Goal: Task Accomplishment & Management: Complete application form

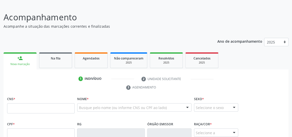
scroll to position [75, 0]
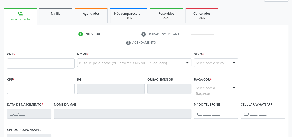
click at [53, 63] on input "text" at bounding box center [41, 63] width 68 height 10
type input "708 9087 4473 3013"
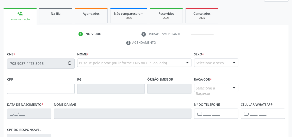
type input "070.274.774-24"
type input "12/06/1964"
type input "Francisca Eneas dos Santos"
type input "(82) 99349-0578"
type input "10"
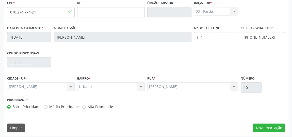
scroll to position [153, 0]
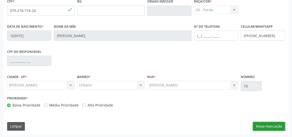
click at [272, 126] on button "Nova marcação" at bounding box center [269, 126] width 32 height 9
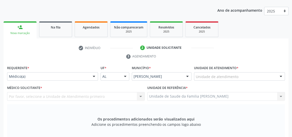
scroll to position [61, 0]
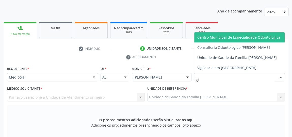
type input "gis"
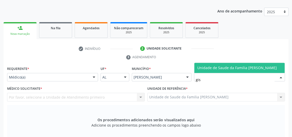
click at [220, 66] on span "Unidade de Saude da Familia [PERSON_NAME]" at bounding box center [237, 67] width 80 height 5
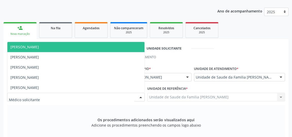
click at [142, 96] on div at bounding box center [141, 97] width 8 height 9
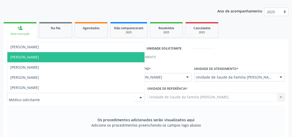
click at [36, 55] on span "[PERSON_NAME]" at bounding box center [24, 57] width 28 height 5
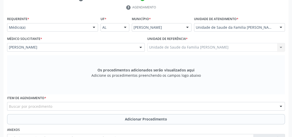
scroll to position [153, 0]
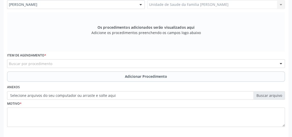
click at [138, 62] on div "Buscar por procedimento" at bounding box center [146, 63] width 278 height 9
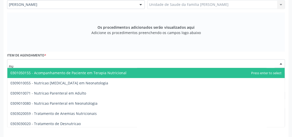
type input "n"
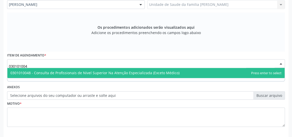
type input "0301010048"
click at [134, 71] on span "0301010048 - Consulta de Profissionais de Nivel Superior Na Atenção Especializa…" at bounding box center [94, 72] width 169 height 5
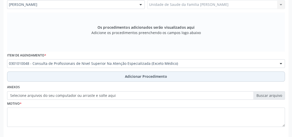
click at [136, 74] on span "Adicionar Procedimento" at bounding box center [146, 76] width 42 height 5
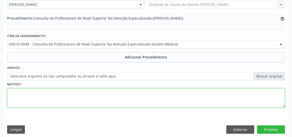
click at [99, 96] on textarea at bounding box center [146, 97] width 278 height 19
click at [53, 91] on textarea "consulta em nutricao, obs pre- diabetes" at bounding box center [146, 97] width 278 height 19
type textarea "consulta em nutricao, obs pre- diabetes"
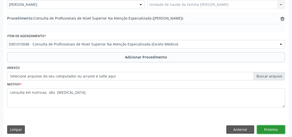
click at [270, 127] on button "Próximo" at bounding box center [271, 129] width 28 height 9
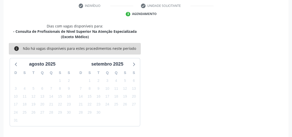
scroll to position [119, 0]
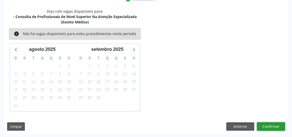
click at [270, 127] on button "Confirmar" at bounding box center [271, 126] width 28 height 9
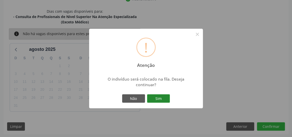
click at [169, 101] on button "Sim" at bounding box center [158, 98] width 23 height 9
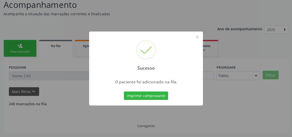
scroll to position [37, 0]
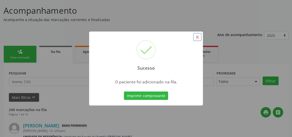
click at [197, 38] on button "×" at bounding box center [197, 37] width 9 height 9
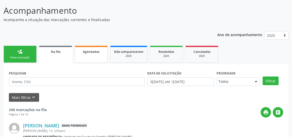
click at [91, 52] on span "Agendados" at bounding box center [91, 52] width 17 height 4
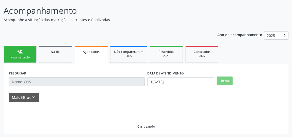
scroll to position [26, 0]
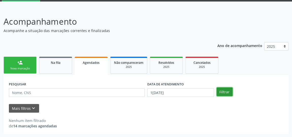
click at [222, 87] on button "Filtrar" at bounding box center [225, 91] width 16 height 9
click at [226, 93] on button "Filtrar" at bounding box center [225, 91] width 16 height 9
click at [23, 62] on link "person_add Nova marcação" at bounding box center [20, 65] width 33 height 17
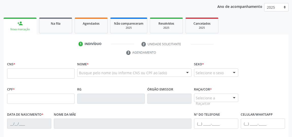
scroll to position [73, 0]
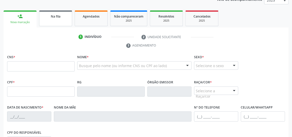
click at [58, 19] on link "Na fila" at bounding box center [55, 18] width 33 height 16
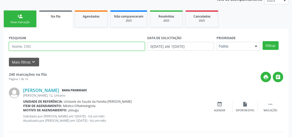
click at [67, 48] on input "text" at bounding box center [77, 46] width 136 height 9
type input "bruno micael reis dos santos"
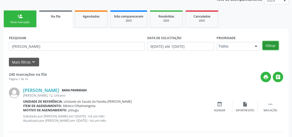
click at [268, 45] on button "Filtrar" at bounding box center [271, 45] width 16 height 9
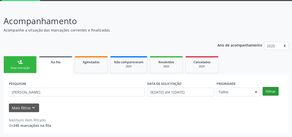
scroll to position [26, 0]
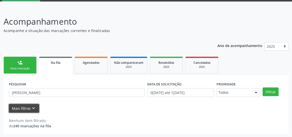
click at [29, 108] on button "Mais filtros keyboard_arrow_down" at bounding box center [24, 108] width 30 height 9
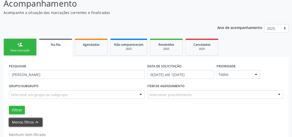
scroll to position [58, 0]
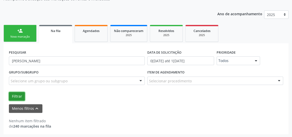
click at [19, 95] on button "Filtrar" at bounding box center [17, 96] width 16 height 9
click at [22, 96] on button "Filtrar" at bounding box center [17, 96] width 16 height 9
click at [15, 96] on button "Filtrar" at bounding box center [17, 96] width 16 height 9
click at [13, 93] on button "Filtrar" at bounding box center [17, 96] width 16 height 9
click at [17, 95] on button "Filtrar" at bounding box center [17, 96] width 16 height 9
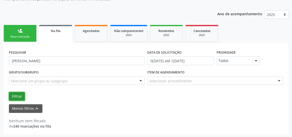
click at [17, 96] on button "Filtrar" at bounding box center [17, 96] width 16 height 9
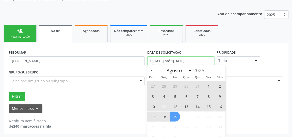
click at [162, 61] on input "[DATE] até [DATE]" at bounding box center [180, 60] width 67 height 9
click at [208, 87] on span "1" at bounding box center [209, 86] width 10 height 10
type input "01/08/2025"
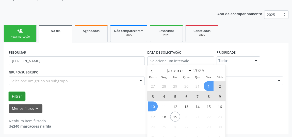
click at [19, 96] on button "Filtrar" at bounding box center [17, 96] width 16 height 9
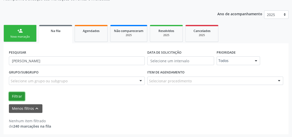
click at [19, 96] on button "Filtrar" at bounding box center [17, 96] width 16 height 9
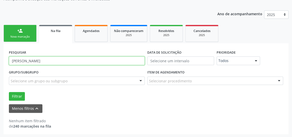
click at [88, 59] on input "bruno micael reis dos santos" at bounding box center [77, 60] width 136 height 9
type input "b"
click at [25, 60] on input "maria asmim reis dos santos" at bounding box center [77, 60] width 136 height 9
click at [21, 60] on input "maria amim reis dos santos" at bounding box center [77, 60] width 136 height 9
click at [23, 60] on input "maria amim reis dos santos" at bounding box center [77, 60] width 136 height 9
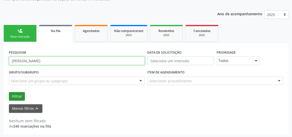
type input "maria yamim reis dos santos"
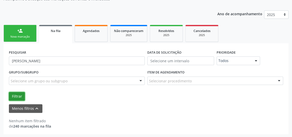
click at [19, 94] on button "Filtrar" at bounding box center [17, 96] width 16 height 9
click at [25, 124] on strong "240 marcações na fila" at bounding box center [32, 126] width 38 height 5
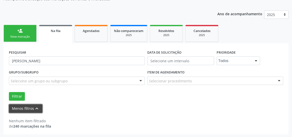
click at [29, 108] on button "Menos filtros keyboard_arrow_up" at bounding box center [26, 108] width 34 height 9
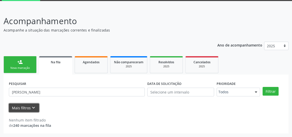
scroll to position [26, 0]
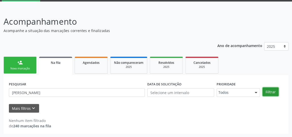
click at [278, 91] on button "Filtrar" at bounding box center [271, 91] width 16 height 9
click at [273, 90] on button "Filtrar" at bounding box center [271, 91] width 16 height 9
click at [58, 65] on div "Na fila" at bounding box center [56, 62] width 26 height 5
click at [57, 61] on span "Na fila" at bounding box center [56, 62] width 10 height 4
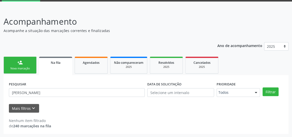
click at [57, 61] on span "Na fila" at bounding box center [56, 62] width 10 height 4
click at [33, 108] on icon "keyboard_arrow_down" at bounding box center [34, 108] width 6 height 6
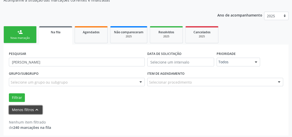
scroll to position [58, 0]
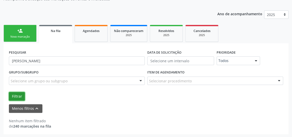
click at [16, 96] on button "Filtrar" at bounding box center [17, 96] width 16 height 9
click at [35, 125] on strong "240 marcações na fila" at bounding box center [32, 126] width 38 height 5
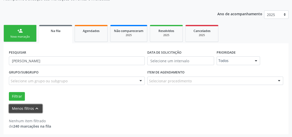
click at [27, 107] on button "Menos filtros keyboard_arrow_up" at bounding box center [26, 108] width 34 height 9
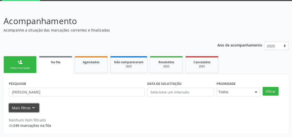
scroll to position [26, 0]
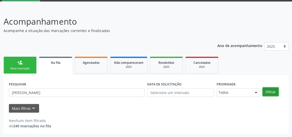
click at [266, 92] on button "Filtrar" at bounding box center [271, 91] width 16 height 9
click at [273, 92] on button "Filtrar" at bounding box center [271, 91] width 16 height 9
click at [25, 125] on strong "240 marcações na fila" at bounding box center [32, 125] width 38 height 5
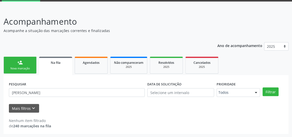
click at [24, 125] on strong "240 marcações na fila" at bounding box center [32, 125] width 38 height 5
click at [30, 120] on div "Nenhum item filtrado" at bounding box center [30, 120] width 42 height 5
click at [57, 63] on span "Na fila" at bounding box center [56, 62] width 10 height 4
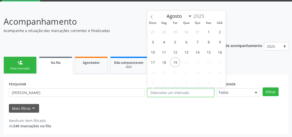
click at [165, 93] on input "text" at bounding box center [180, 92] width 67 height 9
click at [207, 30] on span "1" at bounding box center [209, 32] width 10 height 10
type input "01/08/2025"
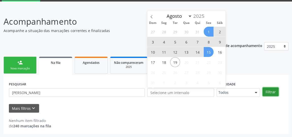
click at [268, 90] on button "Filtrar" at bounding box center [271, 91] width 16 height 9
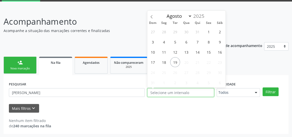
click at [176, 94] on input "text" at bounding box center [180, 92] width 67 height 9
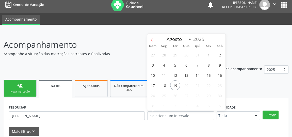
click at [152, 37] on span at bounding box center [151, 38] width 9 height 9
select select "6"
click at [188, 93] on span "30" at bounding box center [186, 95] width 10 height 10
type input "30/07/2025"
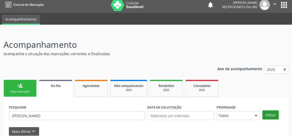
click at [272, 117] on button "Filtrar" at bounding box center [271, 114] width 16 height 9
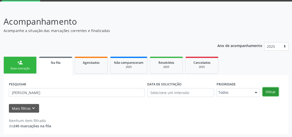
click at [267, 92] on button "Filtrar" at bounding box center [271, 91] width 16 height 9
drag, startPoint x: 172, startPoint y: 87, endPoint x: 168, endPoint y: 99, distance: 12.4
click at [171, 91] on div "DATA DE SOLICITAÇÃO" at bounding box center [180, 88] width 67 height 16
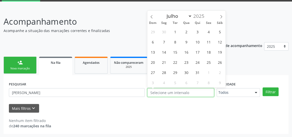
click at [171, 92] on input "text" at bounding box center [180, 92] width 67 height 9
click at [185, 75] on span "30" at bounding box center [186, 72] width 10 height 10
type input "30/07/2025"
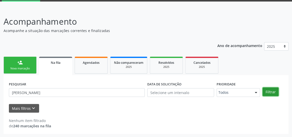
drag, startPoint x: 271, startPoint y: 91, endPoint x: 274, endPoint y: 91, distance: 2.9
click at [274, 91] on button "Filtrar" at bounding box center [271, 91] width 16 height 9
click at [18, 65] on link "person_add Nova marcação" at bounding box center [20, 65] width 33 height 17
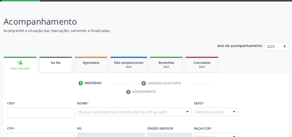
click at [63, 61] on div "Na fila" at bounding box center [55, 62] width 25 height 5
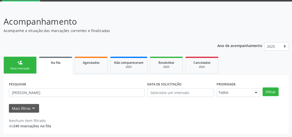
click at [65, 65] on link "Na fila" at bounding box center [55, 66] width 33 height 18
click at [271, 92] on button "Filtrar" at bounding box center [271, 91] width 16 height 9
drag, startPoint x: 291, startPoint y: 85, endPoint x: 295, endPoint y: 136, distance: 50.7
click at [292, 110] on html "Central de Marcação notifications Karla Mikaele dos Santos Dias Recepcionista d…" at bounding box center [146, 42] width 292 height 137
click at [31, 125] on strong "240 marcações na fila" at bounding box center [32, 125] width 38 height 5
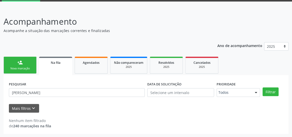
click at [31, 125] on strong "240 marcações na fila" at bounding box center [32, 125] width 38 height 5
click at [31, 107] on icon "keyboard_arrow_down" at bounding box center [34, 108] width 6 height 6
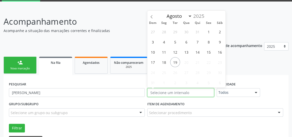
click at [183, 93] on input "text" at bounding box center [180, 92] width 67 height 9
click at [153, 18] on icon at bounding box center [152, 17] width 4 height 4
select select "6"
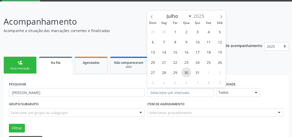
click at [186, 71] on span "30" at bounding box center [186, 72] width 10 height 10
type input "30/07/2025"
click at [188, 70] on span "30" at bounding box center [186, 72] width 10 height 10
click at [158, 93] on input "30/07/2025" at bounding box center [180, 92] width 67 height 9
click at [198, 71] on span "31" at bounding box center [198, 72] width 10 height 10
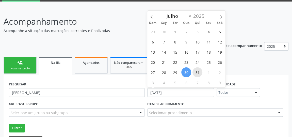
type input "31/07/2025"
click at [196, 73] on span "31" at bounding box center [198, 72] width 10 height 10
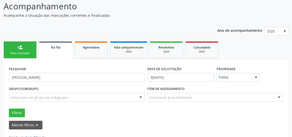
scroll to position [58, 0]
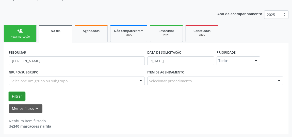
click at [15, 95] on button "Filtrar" at bounding box center [17, 96] width 16 height 9
click at [139, 81] on div at bounding box center [141, 81] width 8 height 9
click at [139, 104] on div "Menos filtros keyboard_arrow_up" at bounding box center [146, 108] width 277 height 9
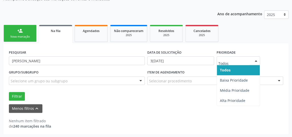
click at [259, 62] on div at bounding box center [256, 61] width 8 height 9
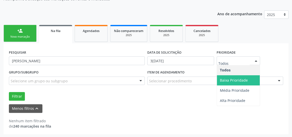
click at [238, 82] on span "Baixa Prioridade" at bounding box center [234, 80] width 28 height 5
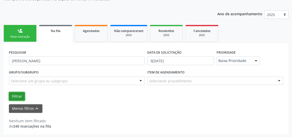
click at [15, 97] on button "Filtrar" at bounding box center [17, 96] width 16 height 9
click at [25, 122] on div "Nenhum item filtrado" at bounding box center [30, 120] width 42 height 5
drag, startPoint x: 120, startPoint y: 126, endPoint x: 110, endPoint y: 116, distance: 14.5
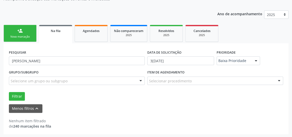
click at [120, 126] on div "Nenhum item filtrado de 240 marcações na fila" at bounding box center [146, 123] width 274 height 11
click at [110, 116] on div "Nenhum item filtrado de 240 marcações na fila" at bounding box center [146, 121] width 274 height 16
click at [257, 62] on div at bounding box center [256, 61] width 8 height 9
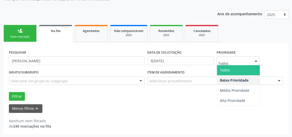
click at [239, 70] on span "Todos" at bounding box center [238, 70] width 43 height 10
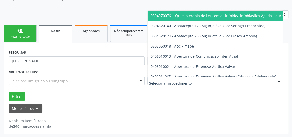
click at [278, 77] on div at bounding box center [279, 81] width 8 height 9
click at [186, 84] on input "text" at bounding box center [211, 83] width 124 height 10
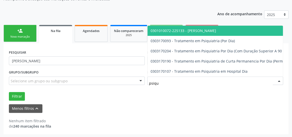
type input "psiqui"
click at [209, 29] on span "0301010072-225133 - [PERSON_NAME]" at bounding box center [184, 30] width 66 height 5
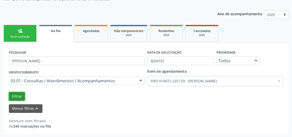
click at [18, 96] on button "Filtrar" at bounding box center [17, 96] width 16 height 9
click at [16, 94] on button "Filtrar" at bounding box center [17, 96] width 16 height 9
click at [20, 95] on button "Filtrar" at bounding box center [17, 96] width 16 height 9
click at [24, 95] on button "Filtrar" at bounding box center [17, 96] width 16 height 9
click at [12, 93] on button "Filtrar" at bounding box center [17, 96] width 16 height 9
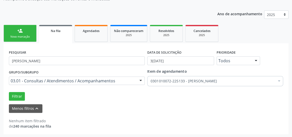
drag, startPoint x: 289, startPoint y: 76, endPoint x: 295, endPoint y: 38, distance: 39.1
click at [292, 38] on html "Central de Marcação notifications Karla Mikaele dos Santos Dias Recepcionista d…" at bounding box center [146, 10] width 292 height 137
click at [209, 109] on div "Menos filtros keyboard_arrow_up" at bounding box center [146, 108] width 277 height 9
click at [13, 97] on button "Filtrar" at bounding box center [17, 96] width 16 height 9
click at [52, 31] on span "Na fila" at bounding box center [56, 31] width 10 height 4
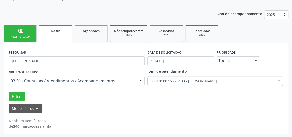
click at [25, 31] on link "person_add Nova marcação" at bounding box center [20, 33] width 33 height 17
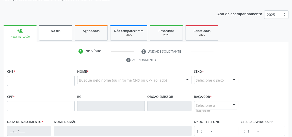
click at [54, 34] on link "Na fila" at bounding box center [55, 33] width 33 height 16
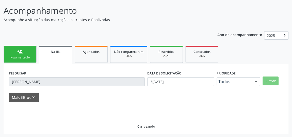
scroll to position [26, 0]
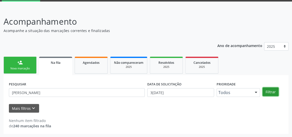
click at [273, 92] on button "Filtrar" at bounding box center [271, 91] width 16 height 9
click at [273, 95] on button "Filtrar" at bounding box center [271, 91] width 16 height 9
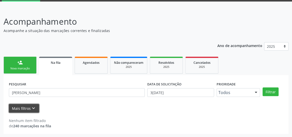
click at [26, 106] on button "Mais filtros keyboard_arrow_down" at bounding box center [24, 108] width 30 height 9
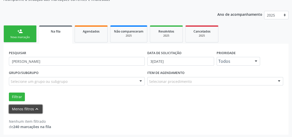
scroll to position [58, 0]
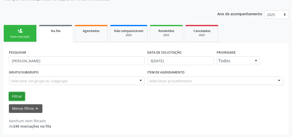
click at [20, 95] on button "Filtrar" at bounding box center [17, 96] width 16 height 9
drag, startPoint x: 63, startPoint y: 28, endPoint x: 29, endPoint y: 28, distance: 34.3
click at [63, 28] on div "Na fila" at bounding box center [56, 30] width 26 height 5
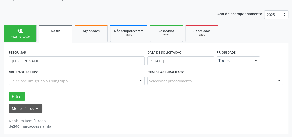
click at [18, 30] on div "person_add" at bounding box center [20, 31] width 6 height 6
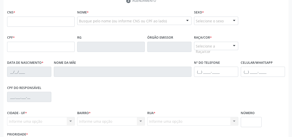
scroll to position [81, 0]
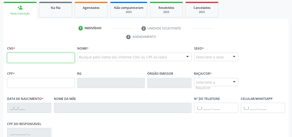
click at [42, 59] on input "text" at bounding box center [41, 58] width 68 height 10
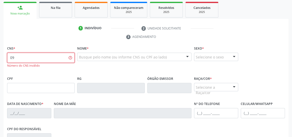
type input "0"
type input "098 0029 2553 0577"
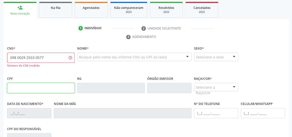
click at [41, 88] on input "text" at bounding box center [41, 88] width 68 height 10
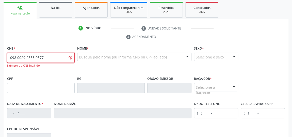
click at [67, 60] on input "098 0029 2553 0577" at bounding box center [41, 58] width 68 height 10
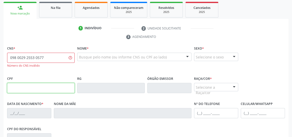
click at [38, 87] on input "text" at bounding box center [41, 88] width 68 height 10
type input "151.450.244-52"
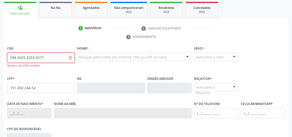
click at [46, 53] on input "098 0029 2553 0577" at bounding box center [41, 58] width 68 height 10
type input "0"
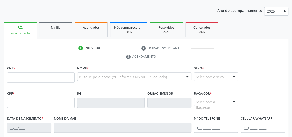
scroll to position [29, 0]
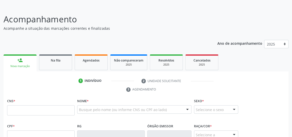
click at [38, 110] on input "text" at bounding box center [41, 110] width 68 height 10
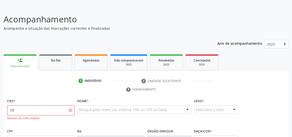
type input "0"
click at [38, 110] on input "text" at bounding box center [41, 110] width 68 height 10
click at [179, 14] on p "Acompanhamento" at bounding box center [103, 19] width 199 height 13
click at [61, 109] on input "text" at bounding box center [41, 110] width 68 height 10
type input "898 0029 2553 0577"
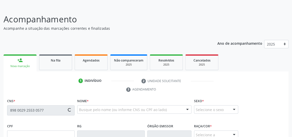
type input "151.450.244-52"
type input "22/[DATE]"
type input "[PERSON_NAME]"
type input "[PHONE_NUMBER]"
type input "42"
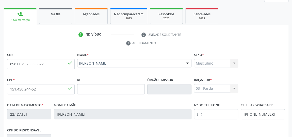
scroll to position [153, 0]
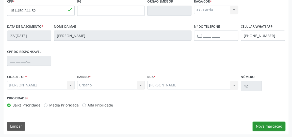
click at [266, 123] on button "Nova marcação" at bounding box center [269, 126] width 32 height 9
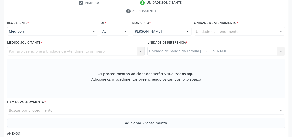
scroll to position [61, 0]
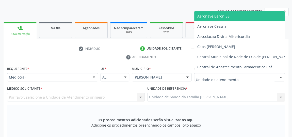
click at [267, 78] on div at bounding box center [239, 77] width 91 height 9
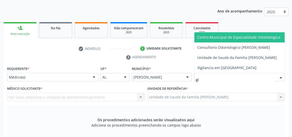
type input "gis"
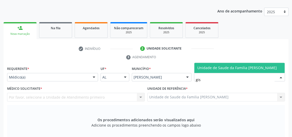
click at [256, 68] on span "Unidade de Saude da Familia [PERSON_NAME]" at bounding box center [237, 67] width 80 height 5
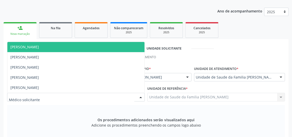
click at [141, 95] on div at bounding box center [141, 97] width 8 height 9
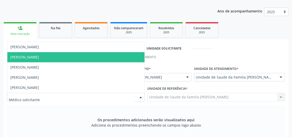
click at [35, 56] on span "[PERSON_NAME]" at bounding box center [24, 57] width 28 height 5
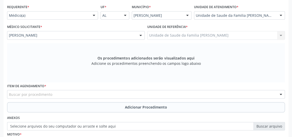
scroll to position [130, 0]
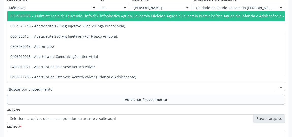
click at [114, 87] on div at bounding box center [146, 86] width 278 height 9
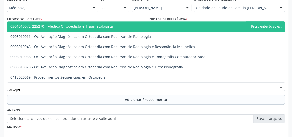
type input "ortoped"
click at [87, 24] on span "0301010072-225270 - Médico Ortopedista e Traumatologista" at bounding box center [61, 26] width 103 height 5
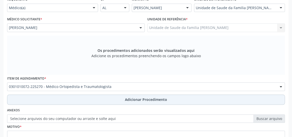
click at [142, 97] on span "Adicionar Procedimento" at bounding box center [146, 99] width 42 height 5
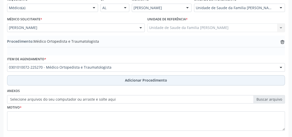
scroll to position [156, 0]
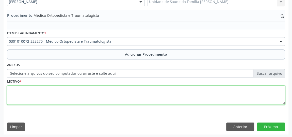
click at [132, 94] on textarea at bounding box center [146, 94] width 278 height 19
type textarea "deformidade em membro superior direito apos fratura."
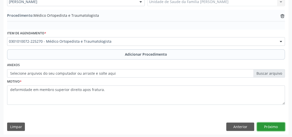
click at [274, 126] on button "Próximo" at bounding box center [271, 126] width 28 height 9
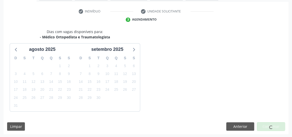
scroll to position [113, 0]
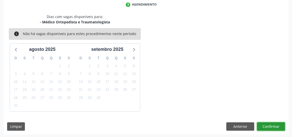
click at [274, 126] on button "Confirmar" at bounding box center [271, 126] width 28 height 9
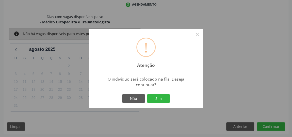
click at [274, 126] on div "! Atenção × O indivíduo será colocado na fila. Deseja continuar? Não Sim" at bounding box center [146, 68] width 292 height 137
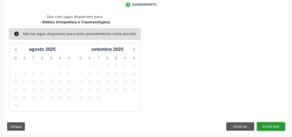
click at [274, 126] on button "Confirmar" at bounding box center [271, 126] width 28 height 9
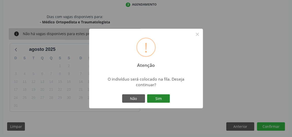
click at [164, 99] on button "Sim" at bounding box center [158, 98] width 23 height 9
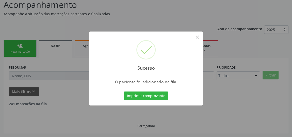
scroll to position [37, 0]
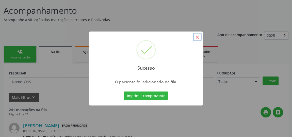
click at [199, 39] on button "×" at bounding box center [197, 37] width 9 height 9
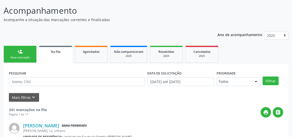
click at [25, 57] on div "Nova marcação" at bounding box center [19, 58] width 25 height 4
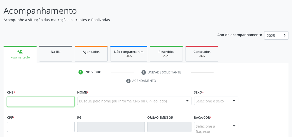
click at [43, 105] on input "text" at bounding box center [41, 102] width 68 height 10
type input "898 0029 2553 0577"
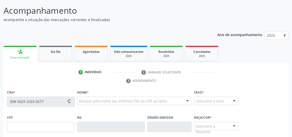
type input "151.450.244-52"
type input "22/[DATE]"
type input "[PERSON_NAME]"
type input "[PHONE_NUMBER]"
type input "42"
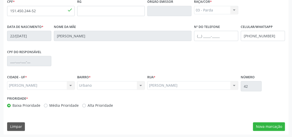
scroll to position [153, 0]
click at [266, 123] on button "Nova marcação" at bounding box center [269, 126] width 32 height 9
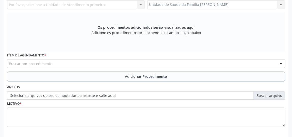
scroll to position [84, 0]
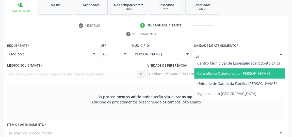
type input "gis"
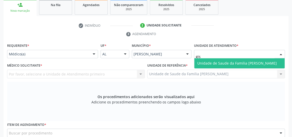
click at [211, 61] on span "Unidade de Saude da Familia [PERSON_NAME]" at bounding box center [237, 63] width 80 height 5
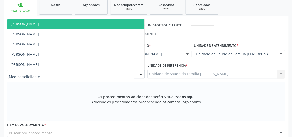
click at [130, 73] on div at bounding box center [76, 74] width 138 height 9
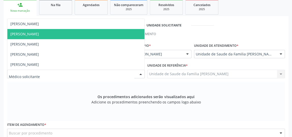
click at [28, 34] on span "[PERSON_NAME]" at bounding box center [24, 33] width 28 height 5
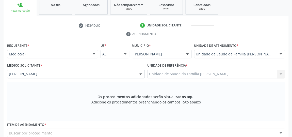
scroll to position [153, 0]
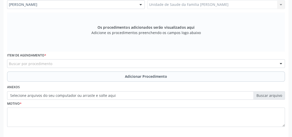
click at [95, 61] on div "Buscar por procedimento" at bounding box center [146, 63] width 278 height 9
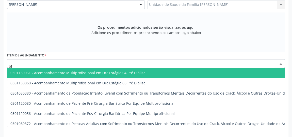
type input "o"
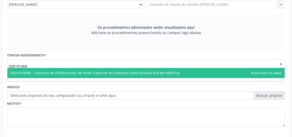
type input "0301010048"
click at [104, 68] on span "0301010048 - Consulta de Profissionais de Nivel Superior Na Atenção Especializa…" at bounding box center [145, 73] width 277 height 10
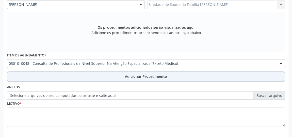
click at [150, 76] on span "Adicionar Procedimento" at bounding box center [146, 76] width 42 height 5
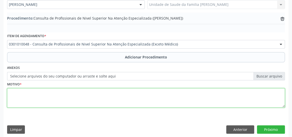
click at [61, 94] on textarea at bounding box center [146, 97] width 278 height 19
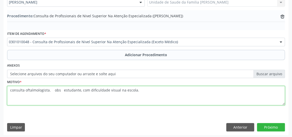
scroll to position [156, 0]
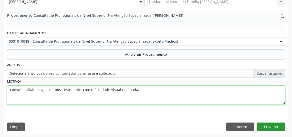
type textarea "consulta oftalmologista. obs estudante, com dificuldade visual na escola."
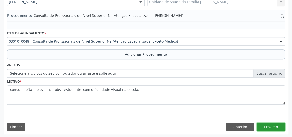
click at [267, 124] on button "Próximo" at bounding box center [271, 126] width 28 height 9
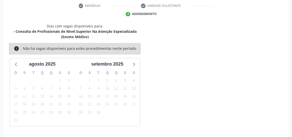
scroll to position [119, 0]
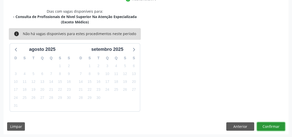
click at [266, 124] on button "Confirmar" at bounding box center [271, 126] width 28 height 9
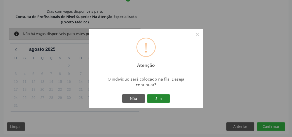
click at [162, 100] on button "Sim" at bounding box center [158, 98] width 23 height 9
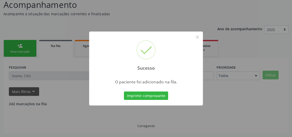
scroll to position [37, 0]
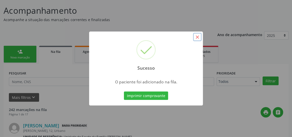
click at [197, 39] on button "×" at bounding box center [197, 37] width 9 height 9
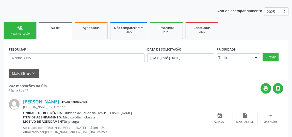
scroll to position [60, 0]
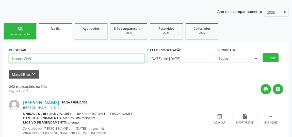
click at [95, 58] on input "text" at bounding box center [77, 58] width 136 height 9
type input "[PERSON_NAME]"
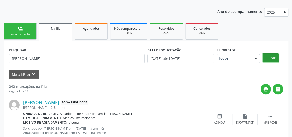
click at [272, 54] on button "Filtrar" at bounding box center [271, 57] width 16 height 9
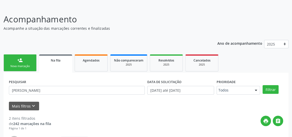
scroll to position [0, 0]
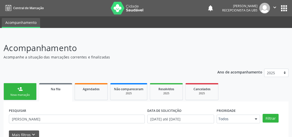
click at [21, 89] on div "person_add" at bounding box center [20, 89] width 6 height 6
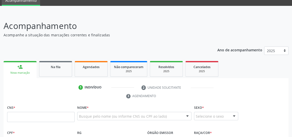
scroll to position [46, 0]
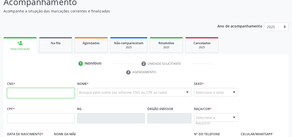
click at [41, 93] on input "text" at bounding box center [41, 93] width 68 height 10
type input "703 4072 5681 6214"
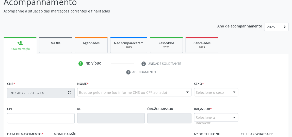
type input "166.391.824-40"
type input "30/[DATE]"
type input "Rosivania da [PERSON_NAME]"
type input "[PHONE_NUMBER]"
type input "S/N"
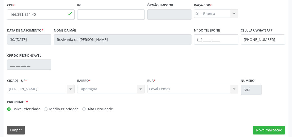
scroll to position [153, 0]
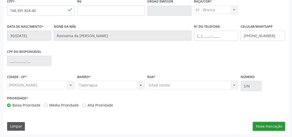
click at [267, 124] on button "Nova marcação" at bounding box center [269, 126] width 32 height 9
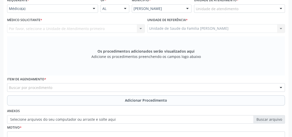
scroll to position [84, 0]
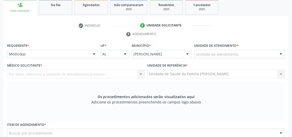
click at [279, 54] on div at bounding box center [281, 54] width 8 height 9
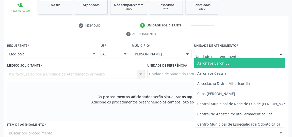
type input "g"
click at [93, 53] on div at bounding box center [94, 54] width 8 height 9
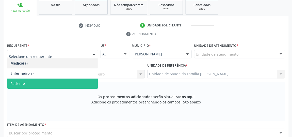
click at [40, 82] on span "Paciente" at bounding box center [52, 83] width 90 height 10
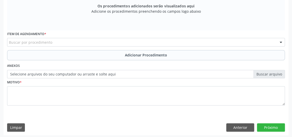
scroll to position [176, 0]
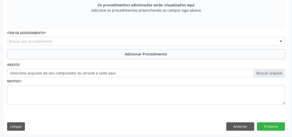
click at [118, 40] on div "Buscar por procedimento" at bounding box center [146, 41] width 278 height 9
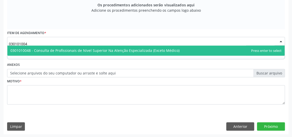
type input "0301010048"
click at [119, 51] on span "0301010048 - Consulta de Profissionais de Nivel Superior Na Atenção Especializa…" at bounding box center [94, 50] width 169 height 5
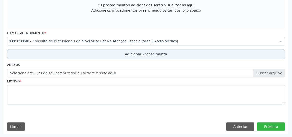
click at [134, 55] on span "Adicionar Procedimento" at bounding box center [146, 53] width 42 height 5
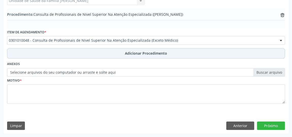
scroll to position [156, 0]
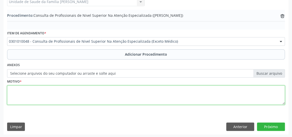
click at [102, 97] on textarea at bounding box center [146, 94] width 278 height 19
type textarea "psicologo infantil."
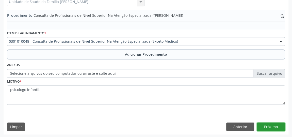
click at [269, 127] on button "Próximo" at bounding box center [271, 126] width 28 height 9
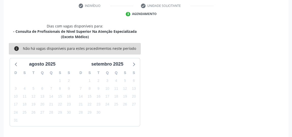
scroll to position [119, 0]
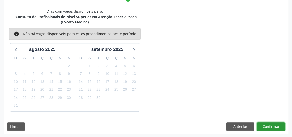
click at [269, 127] on button "Confirmar" at bounding box center [271, 126] width 28 height 9
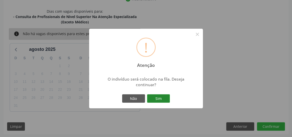
click at [162, 101] on button "Sim" at bounding box center [158, 98] width 23 height 9
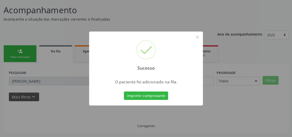
scroll to position [37, 0]
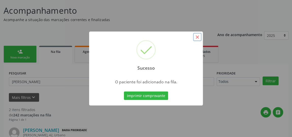
click at [197, 38] on button "×" at bounding box center [197, 37] width 9 height 9
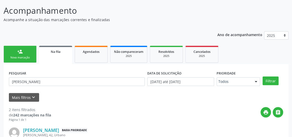
click at [24, 51] on link "person_add Nova marcação" at bounding box center [20, 54] width 33 height 17
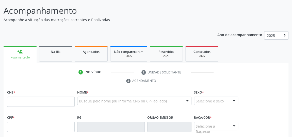
click at [26, 54] on link "person_add Nova marcação" at bounding box center [20, 54] width 33 height 17
click at [34, 100] on input "text" at bounding box center [41, 102] width 68 height 10
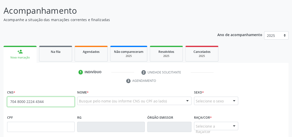
type input "704 8000 2224 4344"
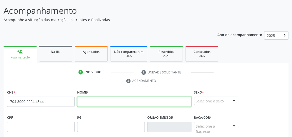
click at [87, 98] on input "text" at bounding box center [134, 102] width 114 height 10
type input "a"
type input "[PERSON_NAME]"
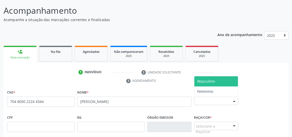
click at [235, 99] on div at bounding box center [234, 101] width 8 height 9
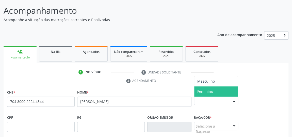
click at [212, 91] on span "Feminino" at bounding box center [205, 91] width 16 height 5
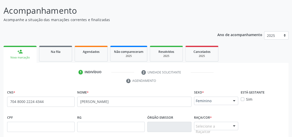
scroll to position [84, 0]
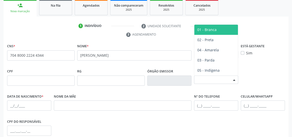
click at [232, 79] on div at bounding box center [234, 80] width 8 height 9
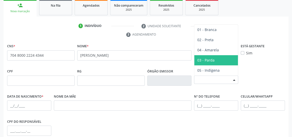
click at [211, 59] on span "03 - Parda" at bounding box center [205, 60] width 17 height 5
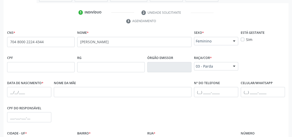
scroll to position [130, 0]
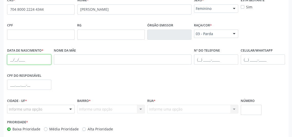
click at [31, 60] on input "text" at bounding box center [29, 59] width 44 height 10
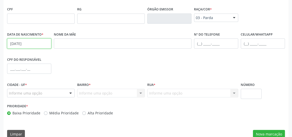
scroll to position [153, 0]
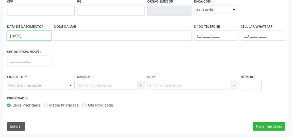
type input "[DATE]"
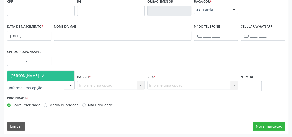
click at [69, 84] on div at bounding box center [71, 85] width 8 height 9
click at [49, 74] on span "[PERSON_NAME] - AL" at bounding box center [40, 76] width 67 height 10
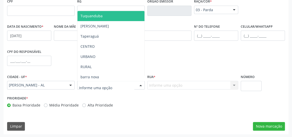
click at [139, 84] on div at bounding box center [141, 85] width 8 height 9
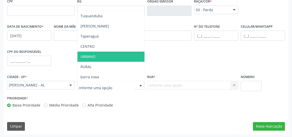
click at [96, 53] on span "URBANO" at bounding box center [110, 57] width 67 height 10
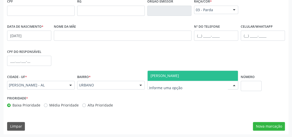
click at [236, 83] on div at bounding box center [234, 85] width 8 height 9
click at [183, 76] on span "[PERSON_NAME]" at bounding box center [193, 76] width 90 height 10
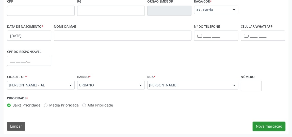
click at [278, 124] on button "Nova marcação" at bounding box center [269, 126] width 32 height 9
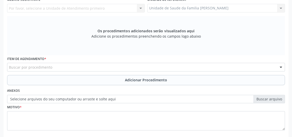
scroll to position [61, 0]
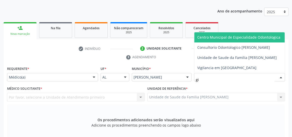
type input "gis"
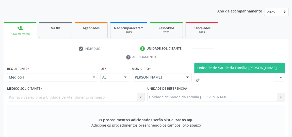
click at [220, 65] on span "Unidade de Saude da Familia [PERSON_NAME]" at bounding box center [237, 67] width 80 height 5
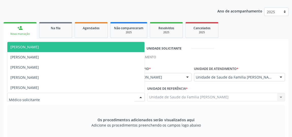
click at [141, 98] on div at bounding box center [141, 97] width 8 height 9
click at [39, 46] on span "[PERSON_NAME]" at bounding box center [24, 46] width 28 height 5
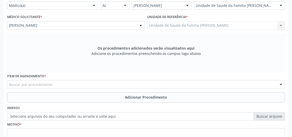
scroll to position [153, 0]
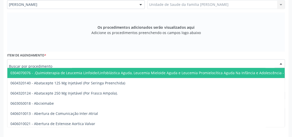
click at [71, 66] on div at bounding box center [146, 63] width 278 height 9
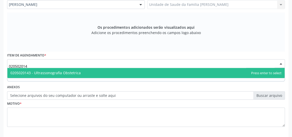
type input "0205020143"
click at [71, 74] on span "0205020143 - Ultrassonografia Obstetrica" at bounding box center [45, 72] width 70 height 5
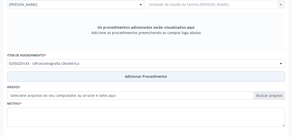
click at [141, 74] on span "Adicionar Procedimento" at bounding box center [146, 76] width 42 height 5
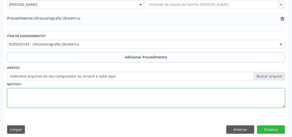
click at [73, 92] on textarea at bounding box center [146, 97] width 278 height 19
type textarea "pre - [DATE]"
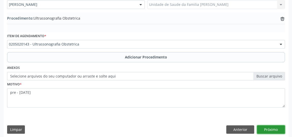
click at [276, 129] on button "Próximo" at bounding box center [271, 129] width 28 height 9
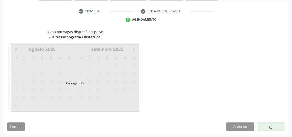
scroll to position [113, 0]
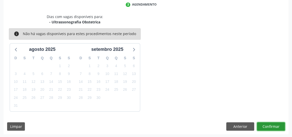
click at [275, 124] on button "Confirmar" at bounding box center [271, 126] width 28 height 9
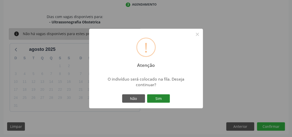
click at [159, 96] on button "Sim" at bounding box center [158, 98] width 23 height 9
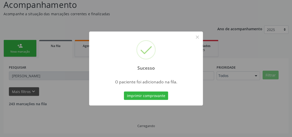
scroll to position [37, 0]
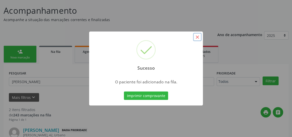
click at [198, 38] on button "×" at bounding box center [197, 37] width 9 height 9
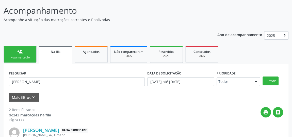
click at [24, 54] on link "person_add Nova marcação" at bounding box center [20, 54] width 33 height 17
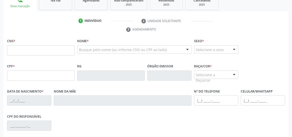
scroll to position [61, 0]
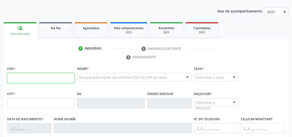
click at [49, 77] on input "text" at bounding box center [41, 78] width 68 height 10
type input "703 2046 3529 5890"
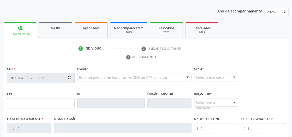
type input "939.333.554-00"
type input "[DATE]"
type input "Maria do Carmo da ConceiÇÃo"
type input "[PHONE_NUMBER]"
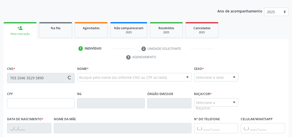
type input "10"
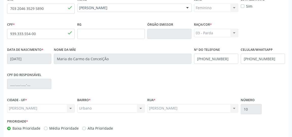
scroll to position [153, 0]
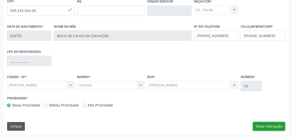
click at [274, 126] on button "Nova marcação" at bounding box center [269, 126] width 32 height 9
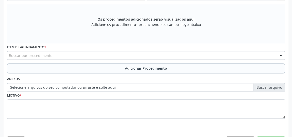
scroll to position [176, 0]
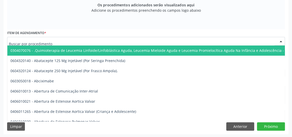
click at [99, 41] on div at bounding box center [146, 41] width 278 height 9
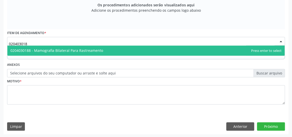
type input "0204030188"
click at [88, 45] on span "0204030188 - Mamografia Bilateral Para Rastreamento" at bounding box center [145, 50] width 277 height 10
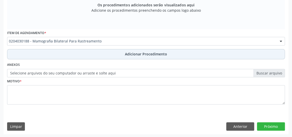
click at [152, 54] on span "Adicionar Procedimento" at bounding box center [146, 53] width 42 height 5
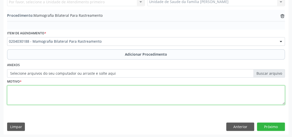
click at [100, 94] on textarea at bounding box center [146, 94] width 278 height 19
type textarea "rastreamento"
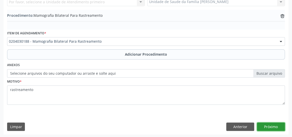
click at [269, 123] on button "Próximo" at bounding box center [271, 126] width 28 height 9
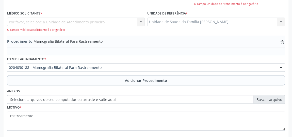
scroll to position [116, 0]
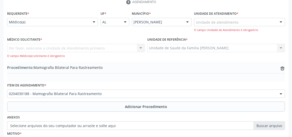
drag, startPoint x: 215, startPoint y: 20, endPoint x: 210, endPoint y: 22, distance: 5.1
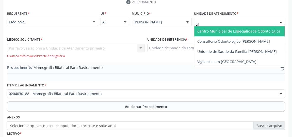
type input "gis"
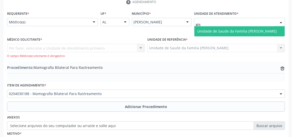
click at [214, 34] on span "Unidade de Saude da Familia [PERSON_NAME]" at bounding box center [239, 31] width 90 height 10
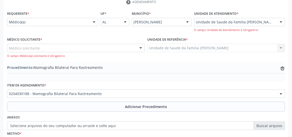
click at [141, 47] on div at bounding box center [141, 48] width 8 height 9
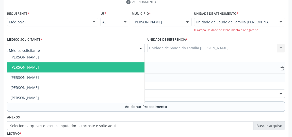
click at [34, 67] on span "[PERSON_NAME]" at bounding box center [24, 67] width 28 height 5
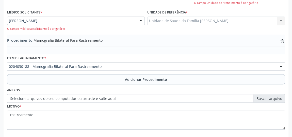
scroll to position [168, 0]
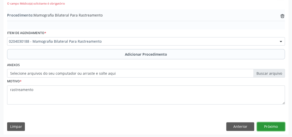
click at [273, 128] on button "Próximo" at bounding box center [271, 126] width 28 height 9
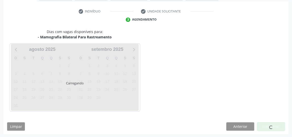
scroll to position [113, 0]
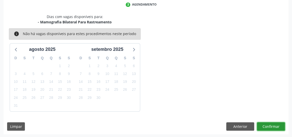
click at [273, 128] on button "Confirmar" at bounding box center [271, 126] width 28 height 9
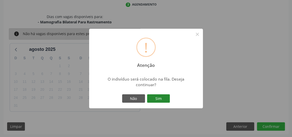
click at [167, 98] on button "Sim" at bounding box center [158, 98] width 23 height 9
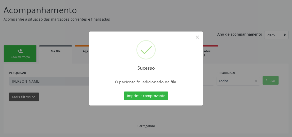
scroll to position [37, 0]
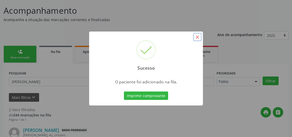
click at [198, 37] on button "×" at bounding box center [197, 37] width 9 height 9
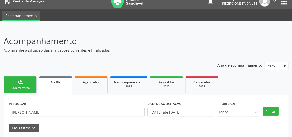
scroll to position [2, 0]
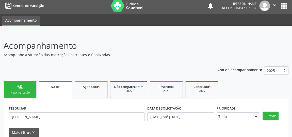
click at [29, 90] on link "person_add Nova marcação" at bounding box center [20, 89] width 33 height 17
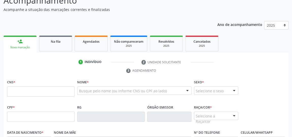
scroll to position [48, 0]
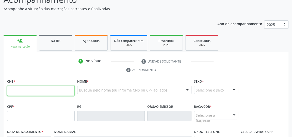
click at [43, 89] on input "text" at bounding box center [41, 91] width 68 height 10
type input "700 0026 0983 1700"
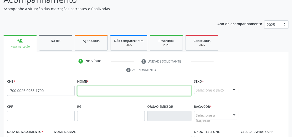
click at [107, 89] on input "text" at bounding box center [134, 91] width 114 height 10
click at [105, 88] on input "text" at bounding box center [134, 91] width 114 height 10
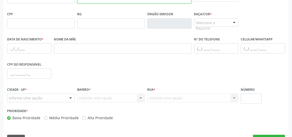
scroll to position [94, 0]
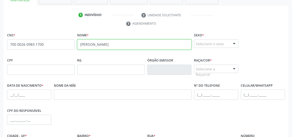
click at [89, 43] on input "[PERSON_NAME]" at bounding box center [134, 44] width 114 height 10
click at [81, 43] on input "[PERSON_NAME]" at bounding box center [134, 44] width 114 height 10
type input "[PERSON_NAME]"
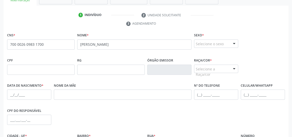
click at [239, 43] on div "Sexo * Selecione o sexo Masculino Feminino Nenhum resultado encontrado para: " …" at bounding box center [216, 43] width 47 height 25
click at [235, 43] on div at bounding box center [234, 44] width 8 height 9
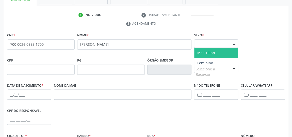
click at [221, 46] on div "Selecione o sexo" at bounding box center [216, 43] width 44 height 9
click at [221, 48] on span "Masculino" at bounding box center [216, 53] width 44 height 10
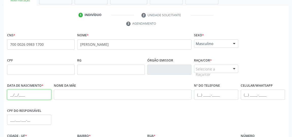
click at [42, 97] on input "text" at bounding box center [29, 94] width 44 height 10
type input "[DATE]"
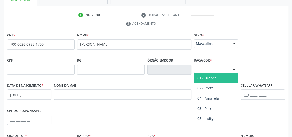
click at [234, 67] on div at bounding box center [234, 69] width 8 height 9
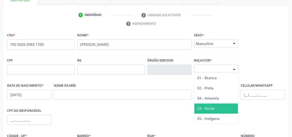
click at [208, 103] on span "03 - Parda" at bounding box center [216, 108] width 44 height 10
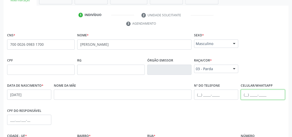
click at [244, 94] on input "text" at bounding box center [263, 94] width 44 height 10
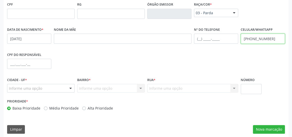
scroll to position [153, 0]
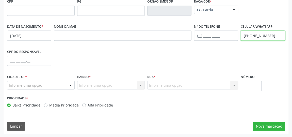
type input "[PHONE_NUMBER]"
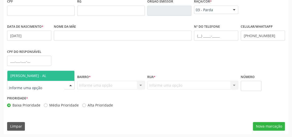
click at [72, 85] on div at bounding box center [71, 85] width 8 height 9
click at [62, 75] on span "[PERSON_NAME] - AL" at bounding box center [40, 76] width 67 height 10
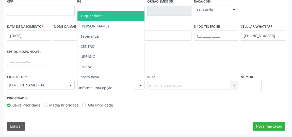
click at [140, 85] on div at bounding box center [141, 85] width 8 height 9
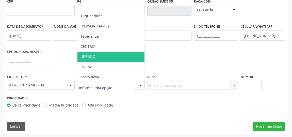
click at [95, 53] on span "URBANO" at bounding box center [110, 57] width 67 height 10
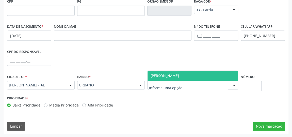
click at [232, 86] on div at bounding box center [234, 85] width 8 height 9
click at [203, 77] on span "[PERSON_NAME]" at bounding box center [193, 76] width 90 height 10
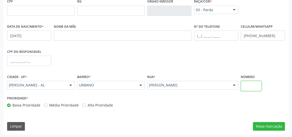
click at [250, 83] on input "text" at bounding box center [251, 86] width 21 height 10
type input "q"
type input "QD11"
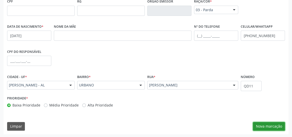
click at [266, 122] on button "Nova marcação" at bounding box center [269, 126] width 32 height 9
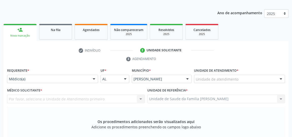
scroll to position [37, 0]
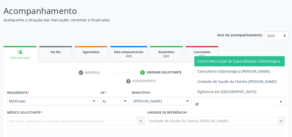
type input "gis"
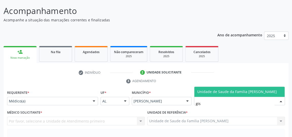
click at [237, 92] on span "Unidade de Saude da Familia [PERSON_NAME]" at bounding box center [237, 91] width 80 height 5
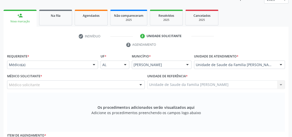
scroll to position [83, 0]
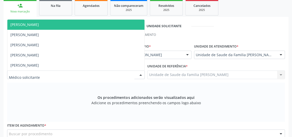
click at [140, 75] on div at bounding box center [141, 75] width 8 height 9
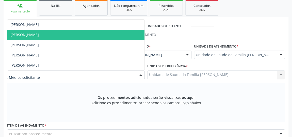
click at [28, 35] on span "[PERSON_NAME]" at bounding box center [24, 34] width 28 height 5
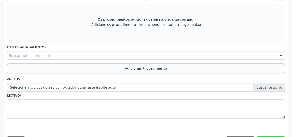
scroll to position [176, 0]
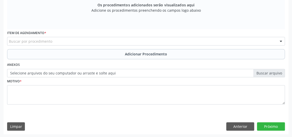
click at [100, 42] on div "Buscar por procedimento" at bounding box center [146, 41] width 278 height 9
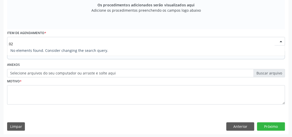
type input "0"
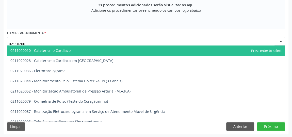
type input "021102003"
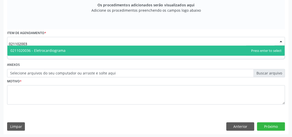
click at [58, 49] on span "0211020036 - Eletrocardiograma" at bounding box center [37, 50] width 55 height 5
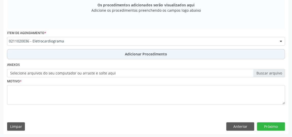
click at [147, 52] on span "Adicionar Procedimento" at bounding box center [146, 53] width 42 height 5
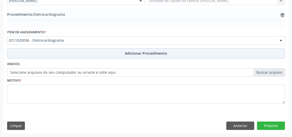
scroll to position [156, 0]
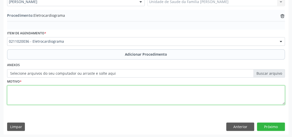
click at [90, 99] on textarea at bounding box center [146, 94] width 278 height 19
type textarea "a"
type textarea "Avaliacao cardiaca"
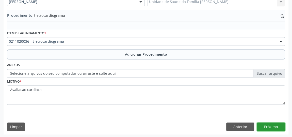
click at [272, 124] on button "Próximo" at bounding box center [271, 126] width 28 height 9
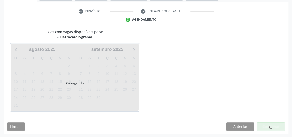
scroll to position [113, 0]
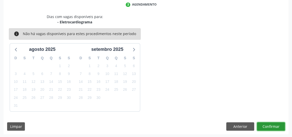
click at [272, 124] on button "Confirmar" at bounding box center [271, 126] width 28 height 9
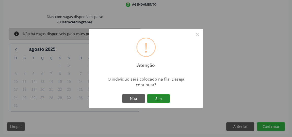
click at [156, 97] on button "Sim" at bounding box center [158, 98] width 23 height 9
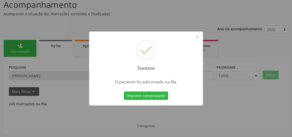
scroll to position [37, 0]
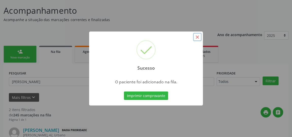
click at [197, 38] on button "×" at bounding box center [197, 37] width 9 height 9
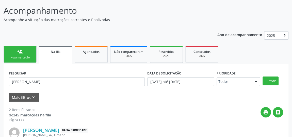
click at [22, 58] on div "Nova marcação" at bounding box center [19, 58] width 25 height 4
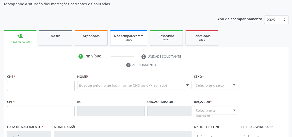
scroll to position [60, 0]
